Goal: Task Accomplishment & Management: Complete application form

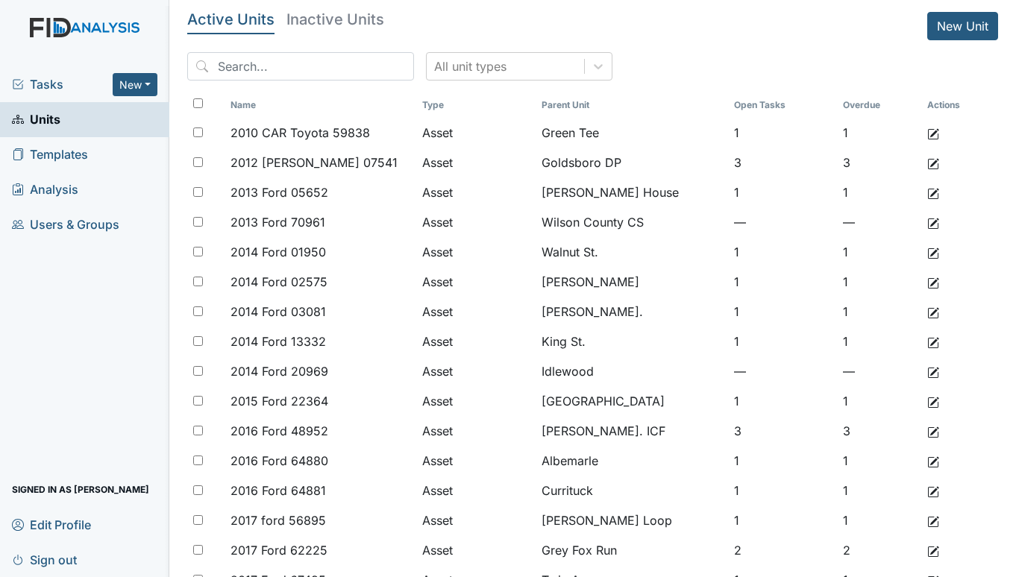
click at [54, 82] on span "Tasks" at bounding box center [62, 84] width 101 height 18
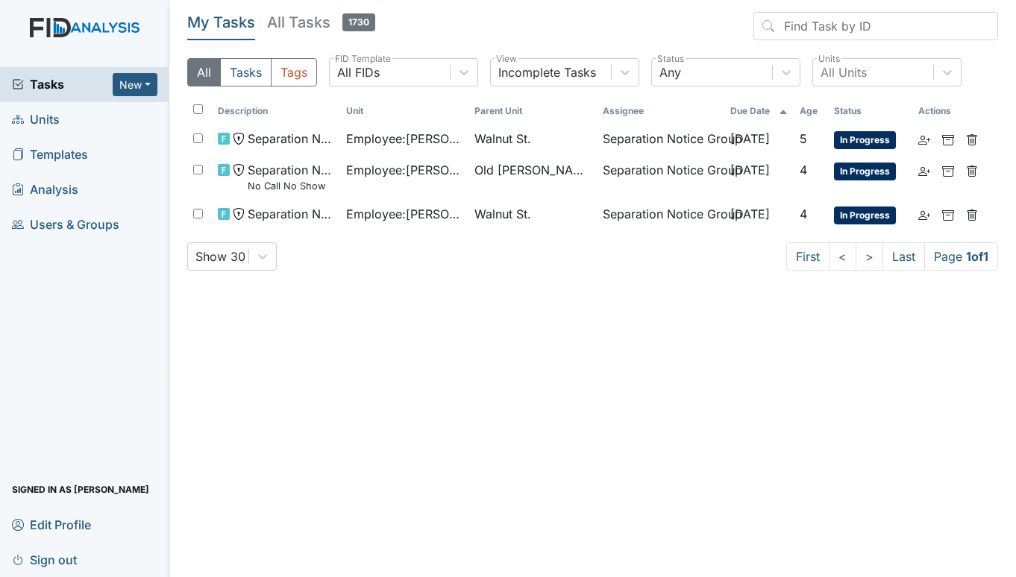
click at [53, 117] on span "Units" at bounding box center [36, 119] width 48 height 23
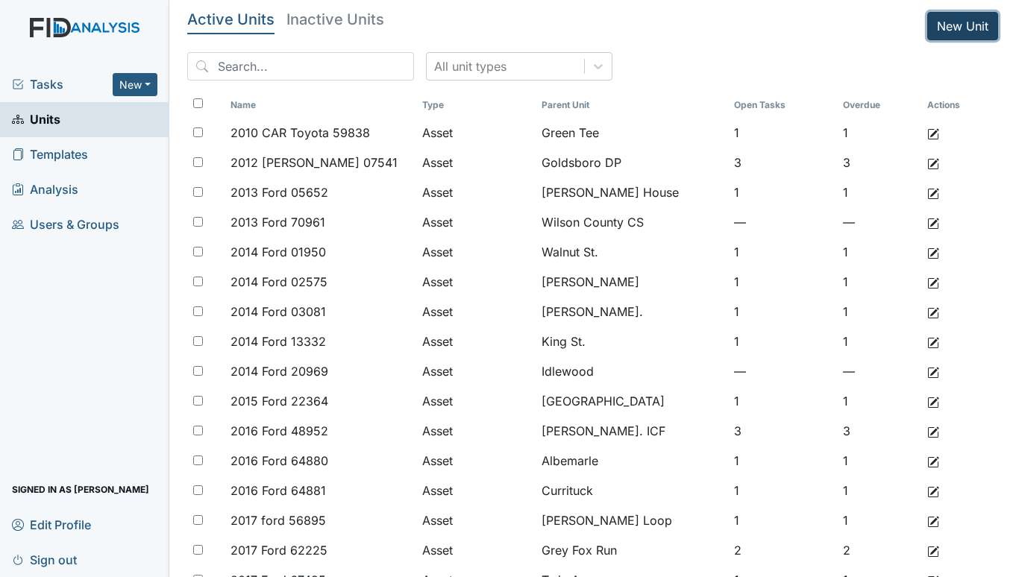
click at [953, 15] on link "New Unit" at bounding box center [962, 26] width 71 height 28
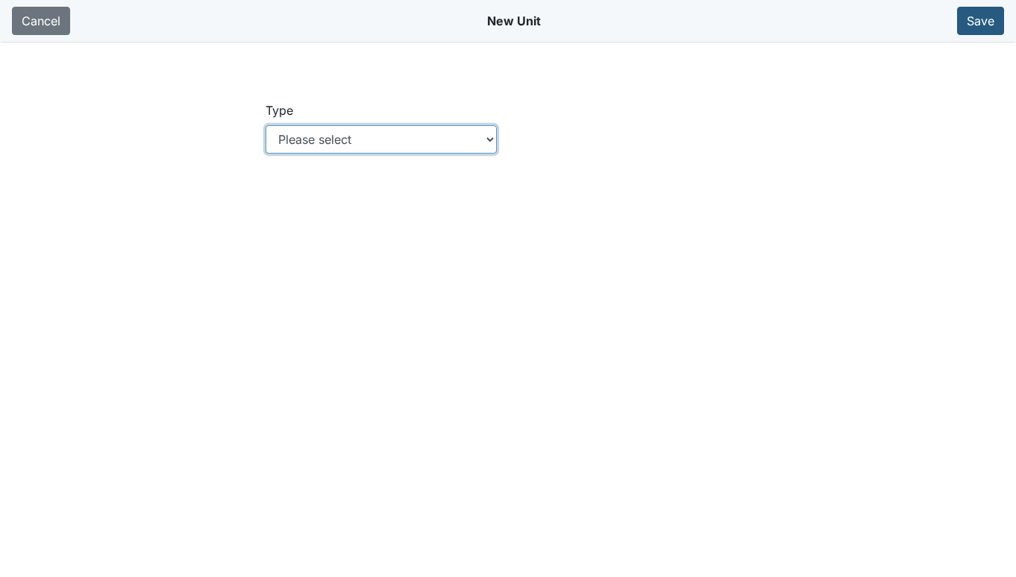
click at [489, 141] on select "Please select Location Location: Employee Location: Consumer Location: Asset Lo…" at bounding box center [381, 139] width 232 height 28
select select "c73a534c-0e54-49e9-a002-c9fa01df8b69"
click at [265, 125] on select "Please select Location Location: Employee Location: Consumer Location: Asset Lo…" at bounding box center [381, 139] width 232 height 28
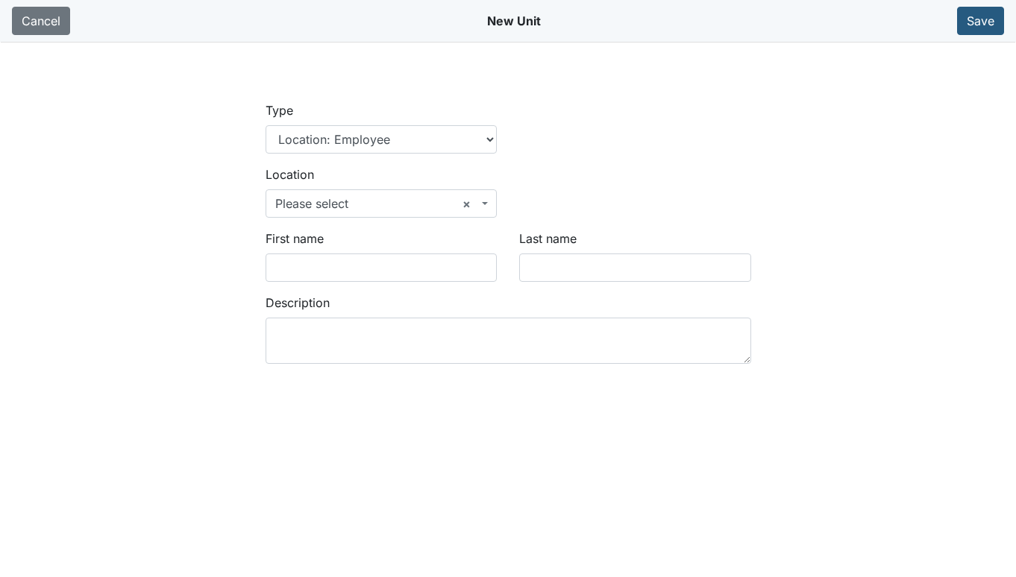
click at [484, 203] on b at bounding box center [485, 203] width 6 height 3
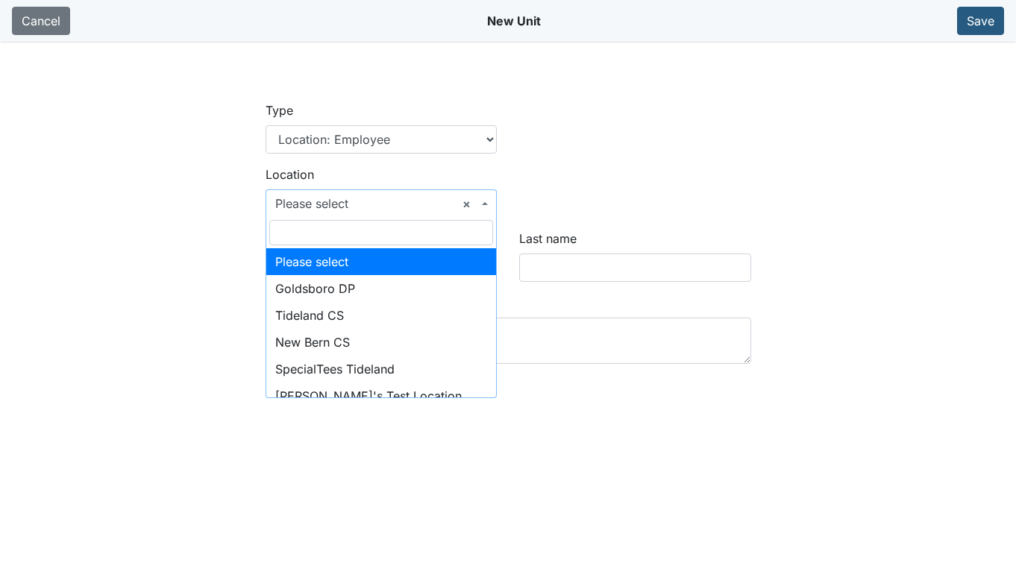
click at [396, 227] on input "search" at bounding box center [381, 232] width 224 height 25
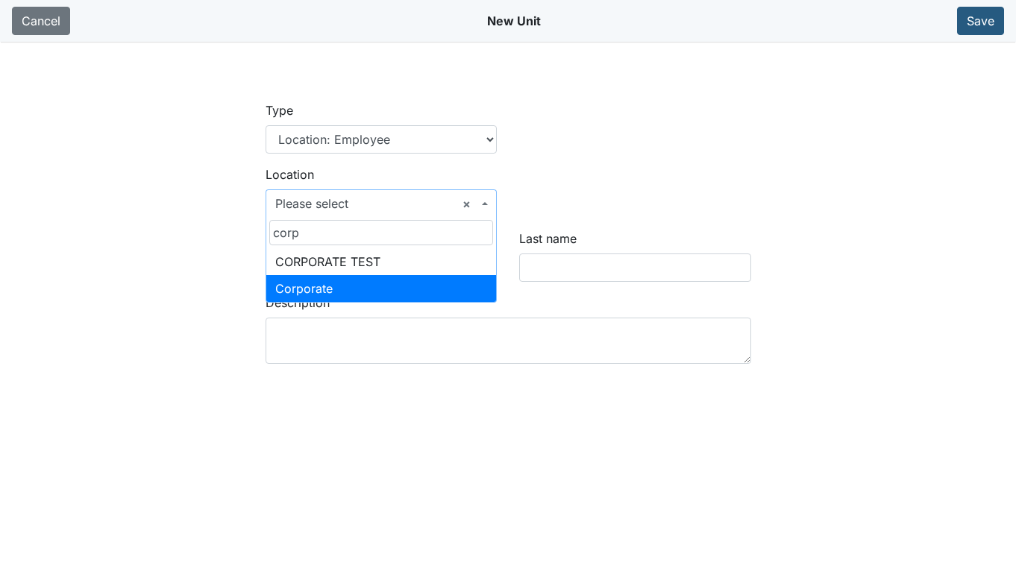
type input "corp"
select select "50151598-6e47-4242-9844-64dba40f3d03"
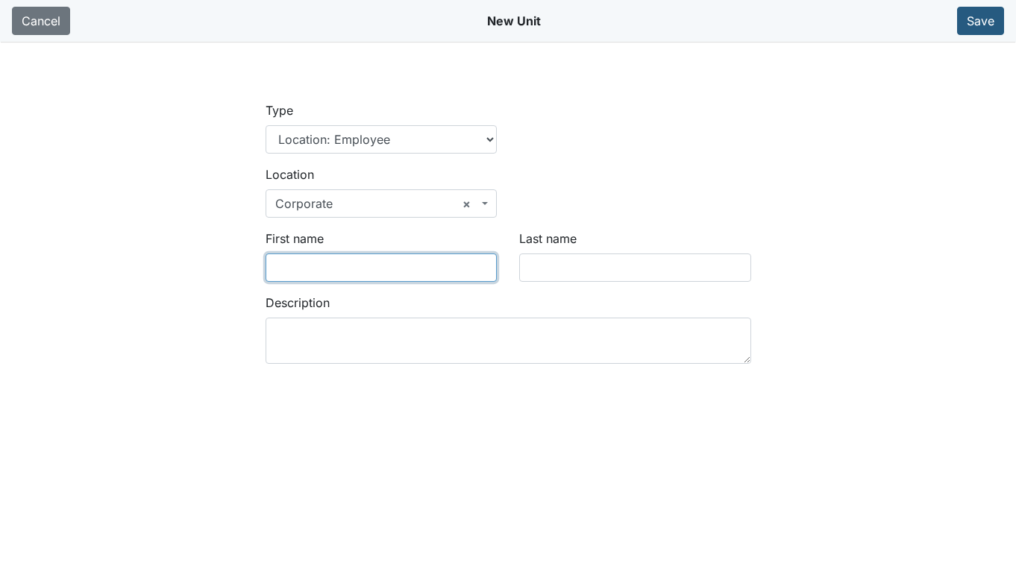
click at [344, 269] on input "First name" at bounding box center [381, 268] width 232 height 28
type input "Amanda"
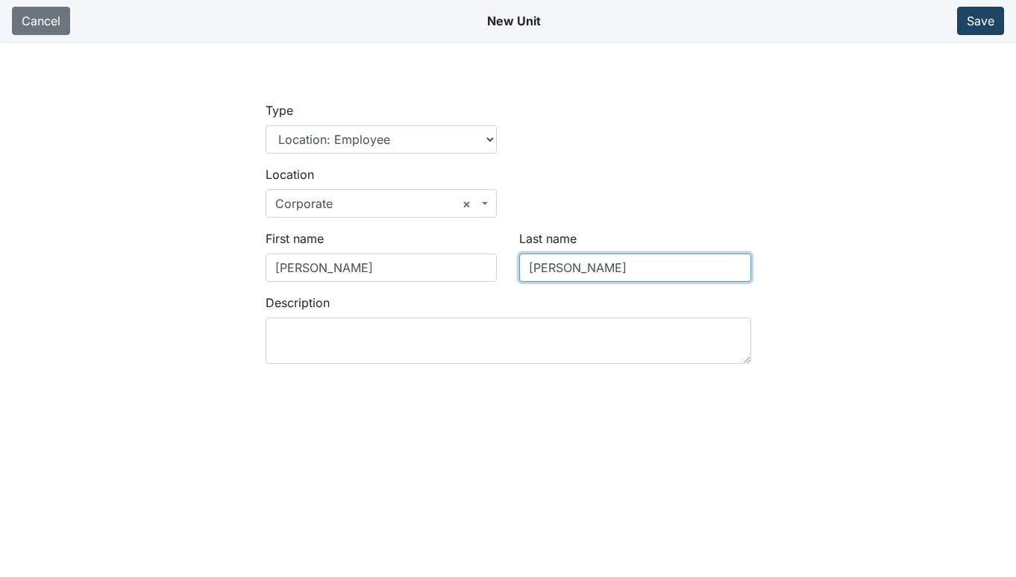
type input "Conrad"
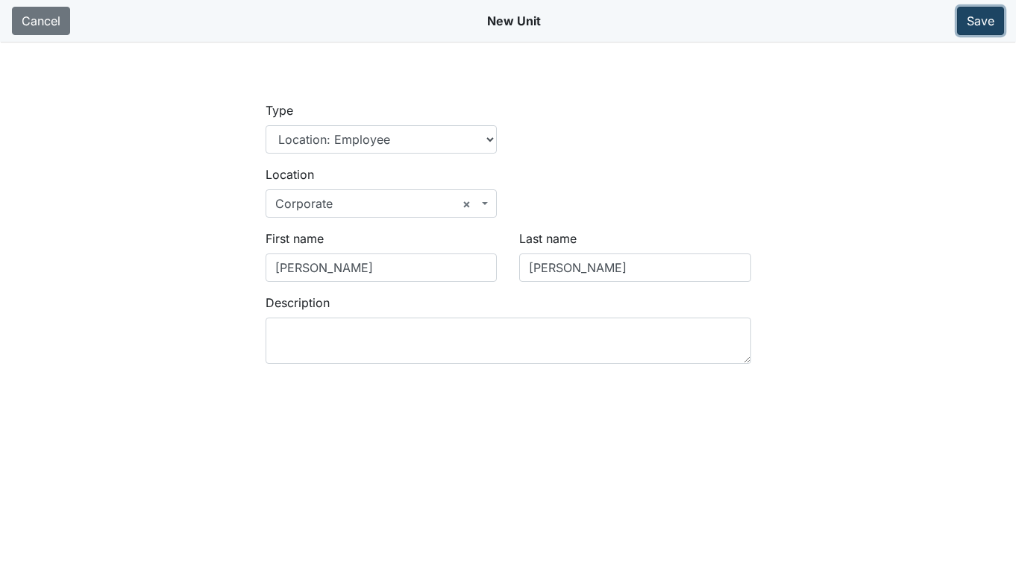
click at [982, 19] on button "Save" at bounding box center [980, 21] width 47 height 28
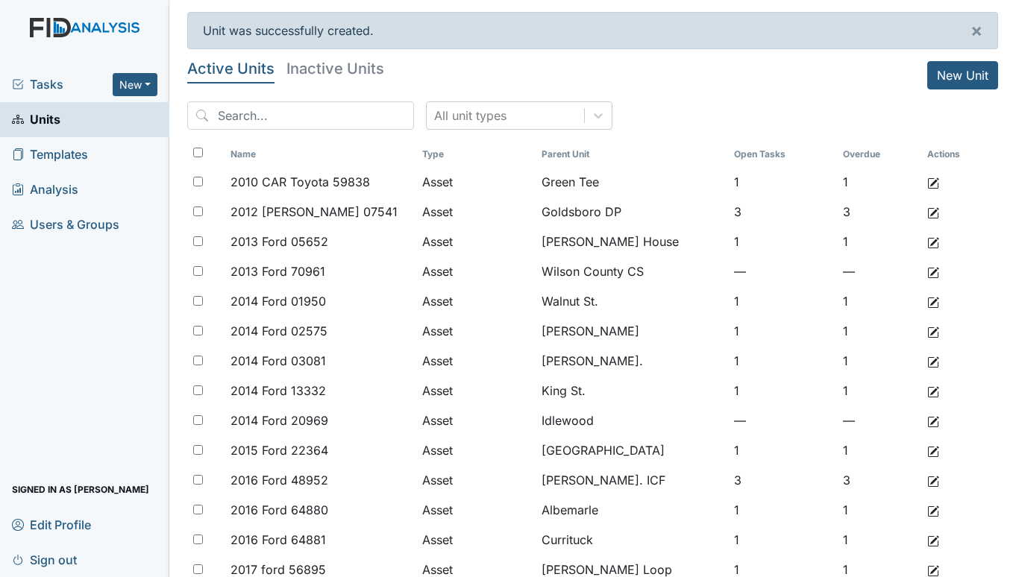
click at [52, 82] on span "Tasks" at bounding box center [62, 84] width 101 height 18
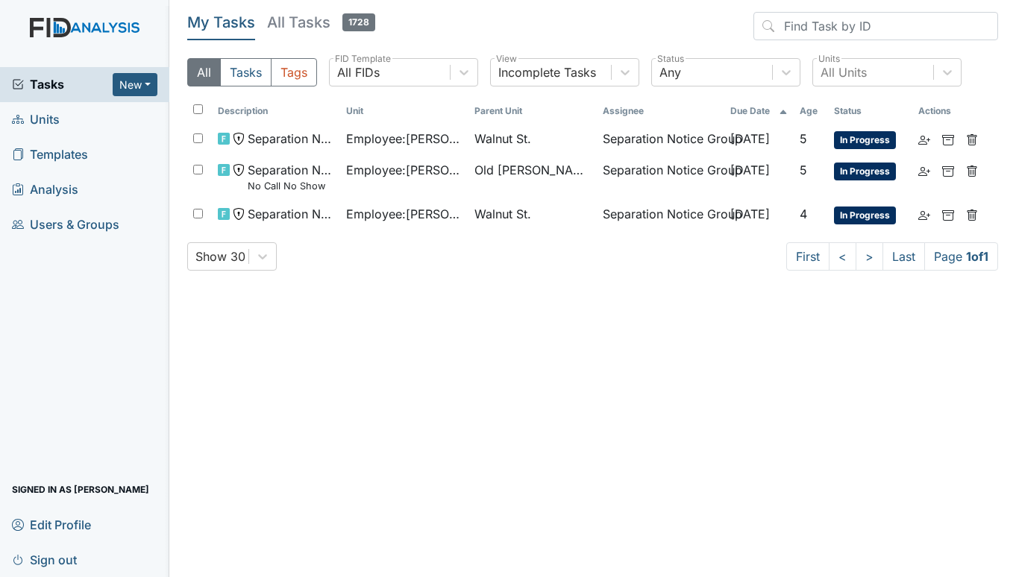
click at [57, 120] on span "Units" at bounding box center [36, 119] width 48 height 23
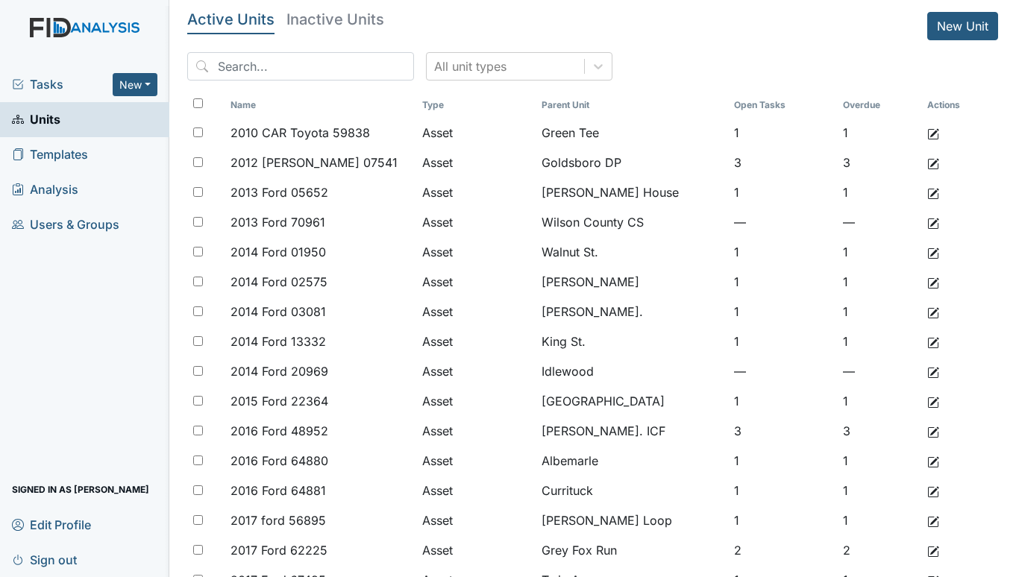
click at [42, 81] on span "Tasks" at bounding box center [62, 84] width 101 height 18
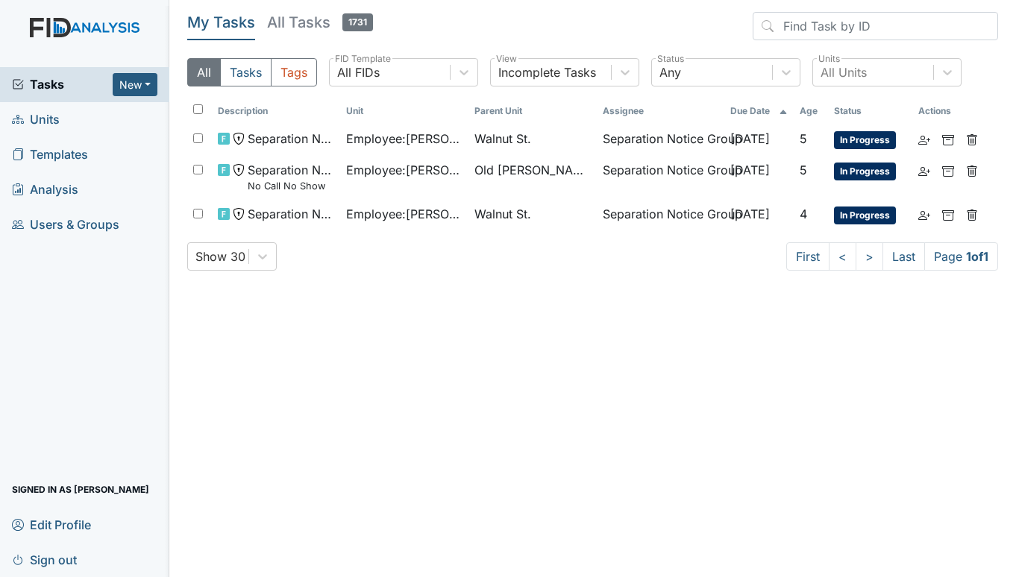
click at [43, 120] on span "Units" at bounding box center [36, 119] width 48 height 23
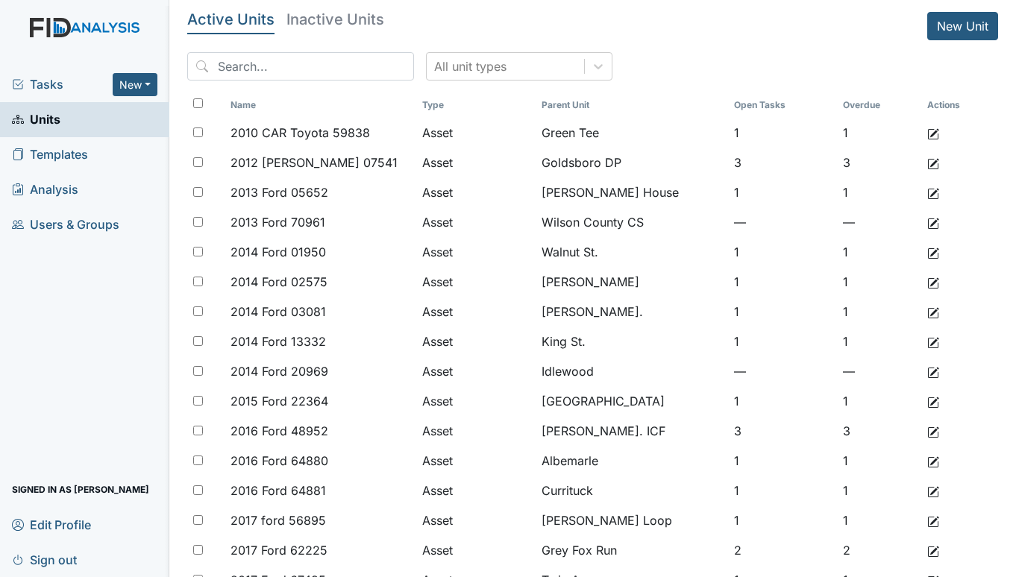
click at [57, 83] on span "Tasks" at bounding box center [62, 84] width 101 height 18
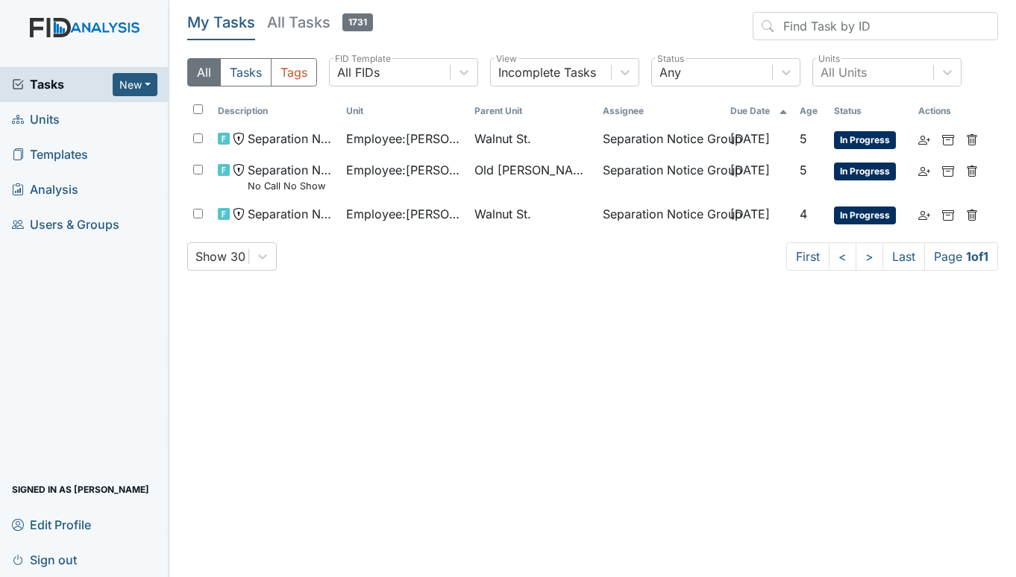
click at [34, 115] on span "Units" at bounding box center [36, 119] width 48 height 23
